Goal: Transaction & Acquisition: Purchase product/service

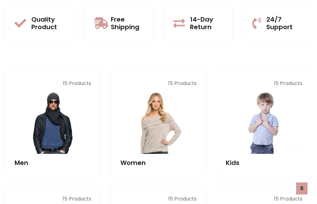
scroll to position [549, 0]
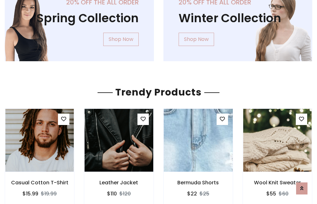
click at [198, 140] on img at bounding box center [198, 140] width 82 height 152
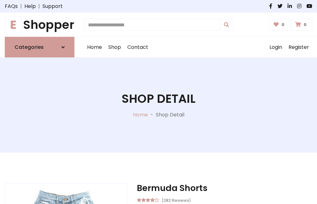
click at [40, 25] on h1 "E Shopper" at bounding box center [40, 25] width 70 height 14
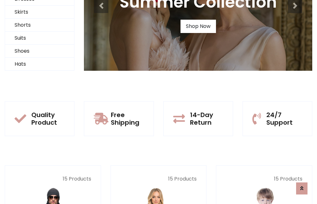
scroll to position [61, 0]
